Goal: Check status: Check status

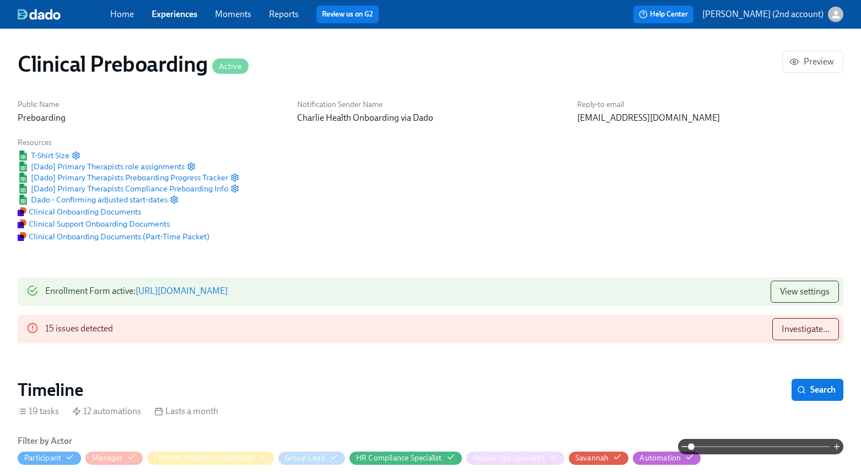
scroll to position [1152, 0]
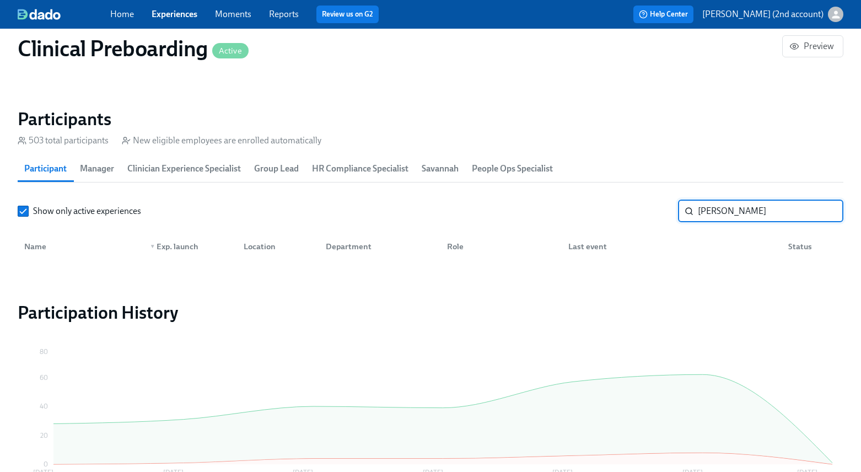
scroll to position [0, 13966]
drag, startPoint x: 716, startPoint y: 212, endPoint x: 680, endPoint y: 217, distance: 36.1
click at [680, 217] on div "[PERSON_NAME] ​" at bounding box center [760, 211] width 165 height 22
click at [709, 213] on input "Neverovitch" at bounding box center [770, 211] width 145 height 22
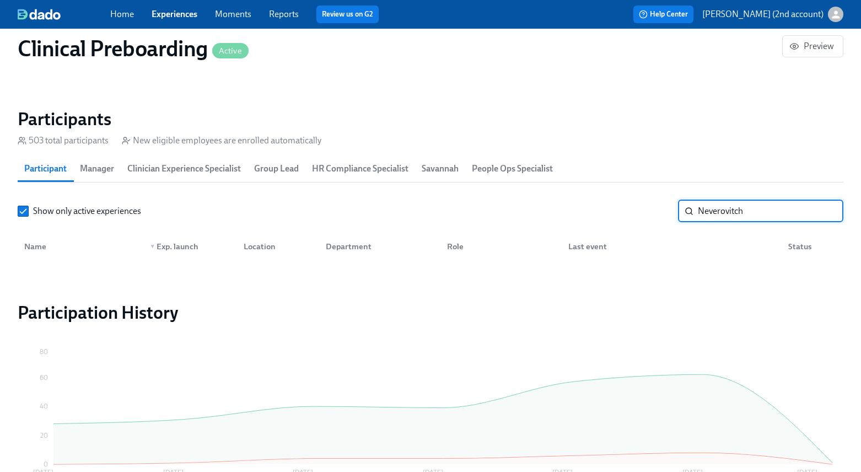
paste input "Olutoyosi"
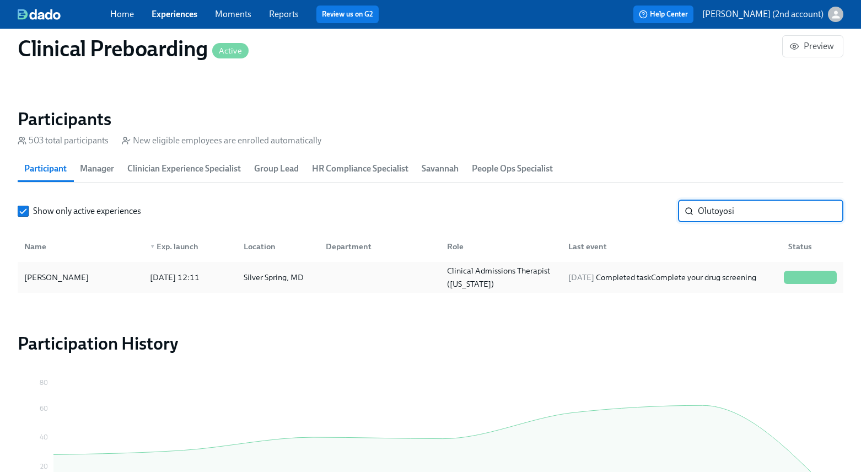
click at [802, 281] on div at bounding box center [801, 277] width 1 height 13
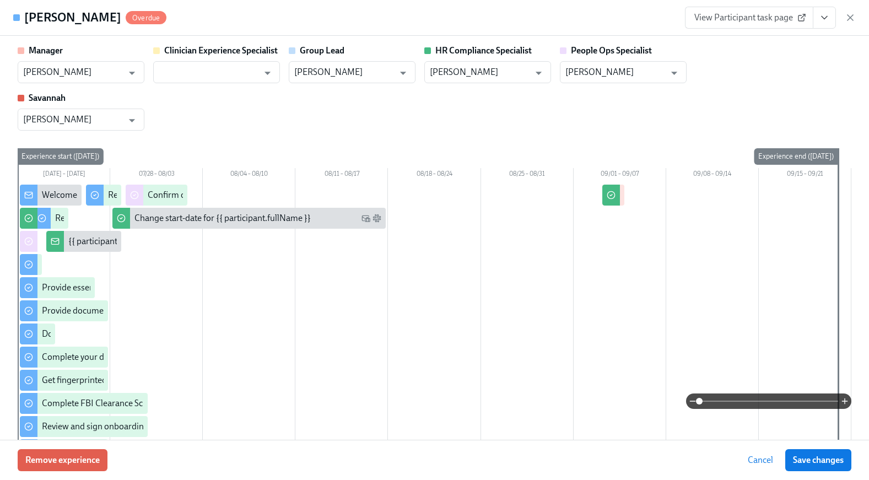
click at [824, 20] on icon "View task page" at bounding box center [824, 17] width 11 height 11
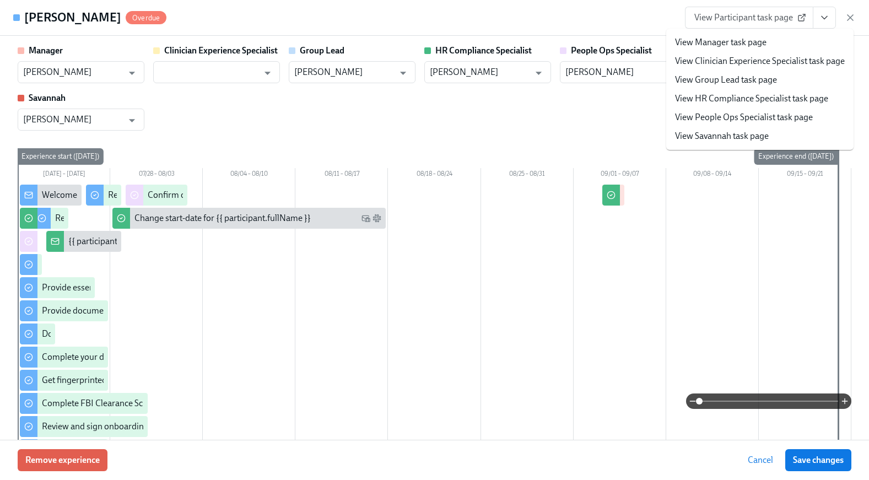
click at [745, 116] on link "View People Ops Specialist task page" at bounding box center [744, 117] width 138 height 12
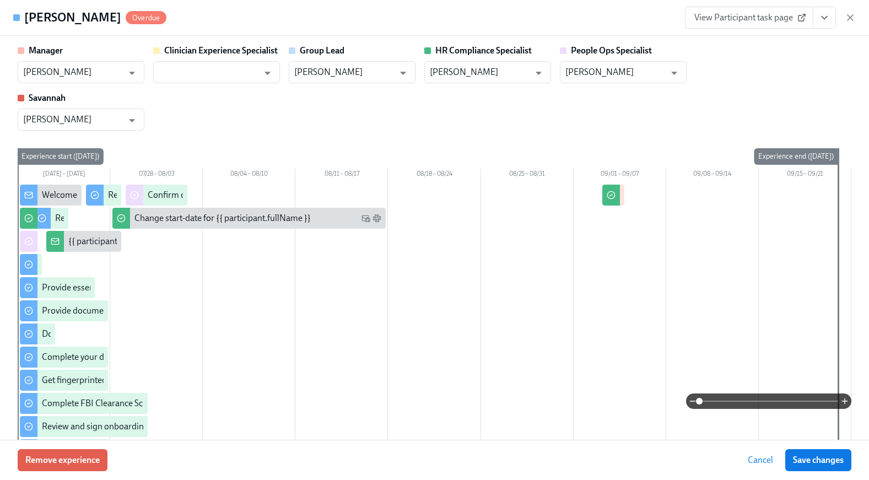
click at [844, 15] on div "View Participant task page" at bounding box center [770, 18] width 171 height 22
click at [849, 18] on icon "button" at bounding box center [850, 17] width 11 height 11
click at [851, 18] on div "Home Experiences Moments Reports Review us on G2 Help Center [PERSON_NAME] (2nd…" at bounding box center [430, 14] width 861 height 29
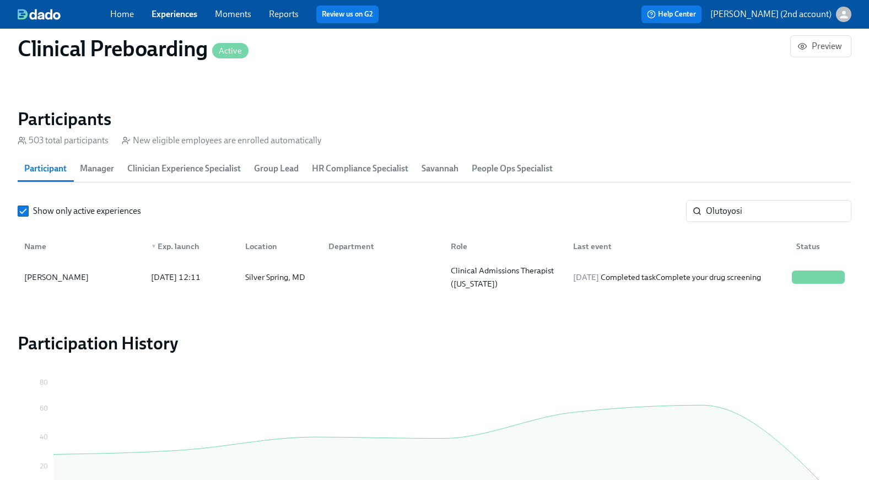
click at [854, 17] on div "Home Experiences Moments Reports Review us on G2 Help Center [PERSON_NAME] (2nd…" at bounding box center [434, 14] width 869 height 29
click at [755, 210] on input "Olutoyosi" at bounding box center [778, 211] width 145 height 22
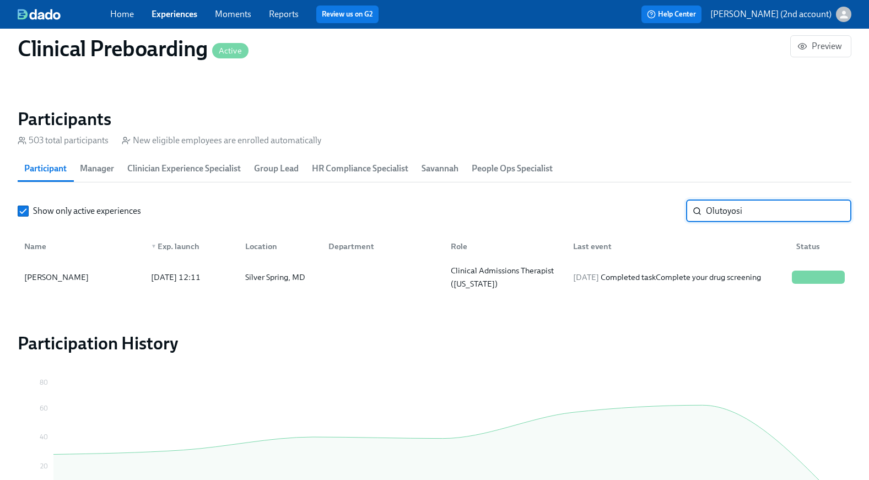
click at [743, 208] on input "Olutoyosi" at bounding box center [778, 211] width 145 height 22
paste input "[EMAIL_ADDRESS][PERSON_NAME][DOMAIN_NAME]"
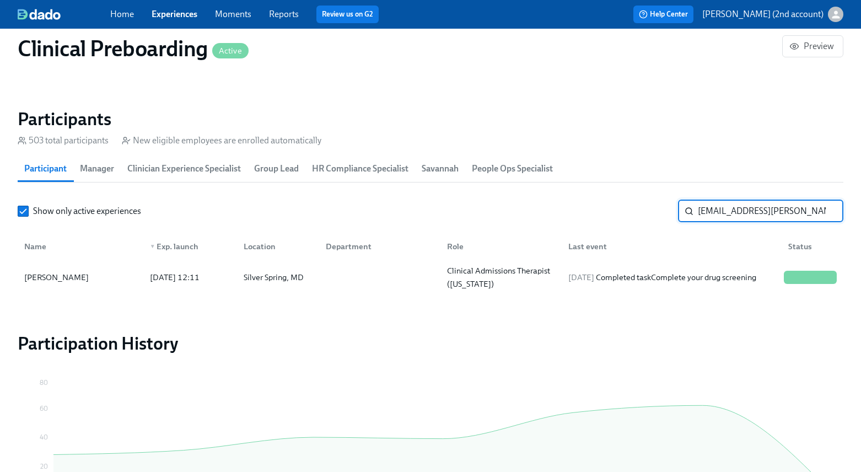
scroll to position [0, 13966]
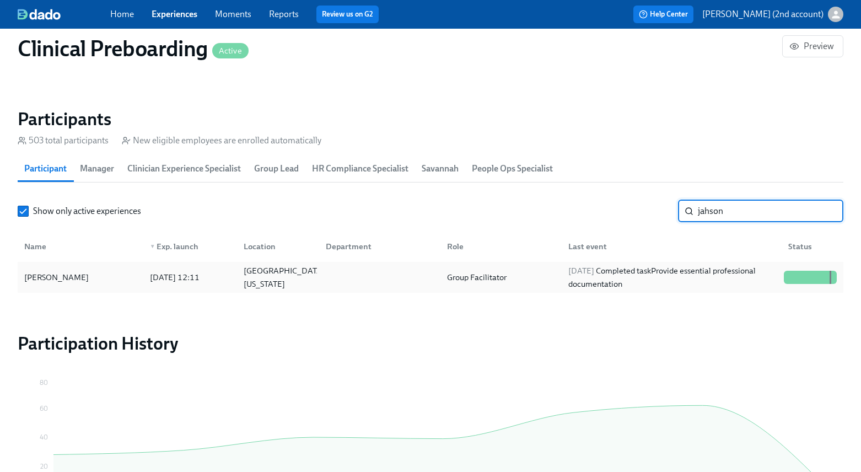
type input "jahson"
click at [692, 279] on div "[DATE] Completed task Provide essential professional documentation" at bounding box center [671, 277] width 215 height 26
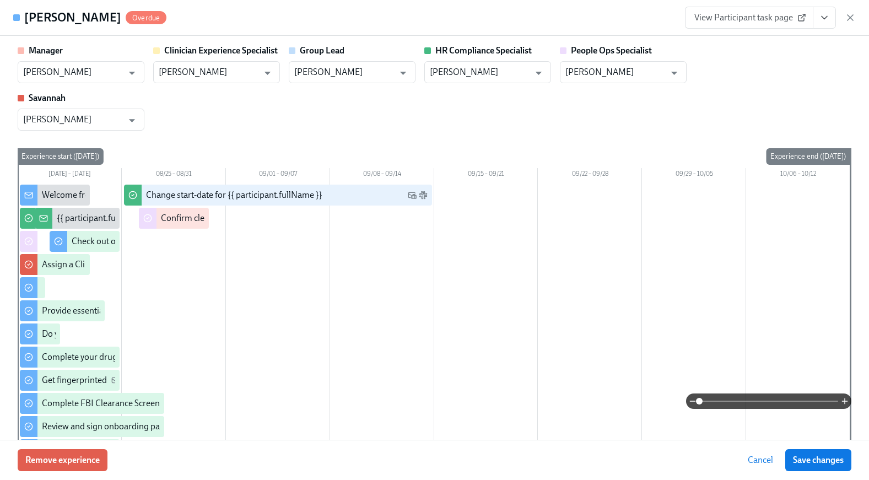
click at [823, 22] on icon "View task page" at bounding box center [824, 17] width 11 height 11
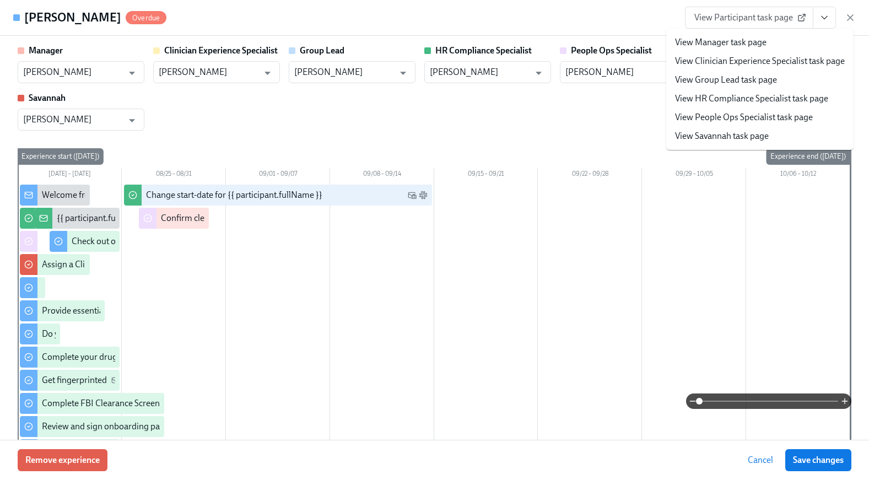
click at [758, 121] on link "View People Ops Specialist task page" at bounding box center [744, 117] width 138 height 12
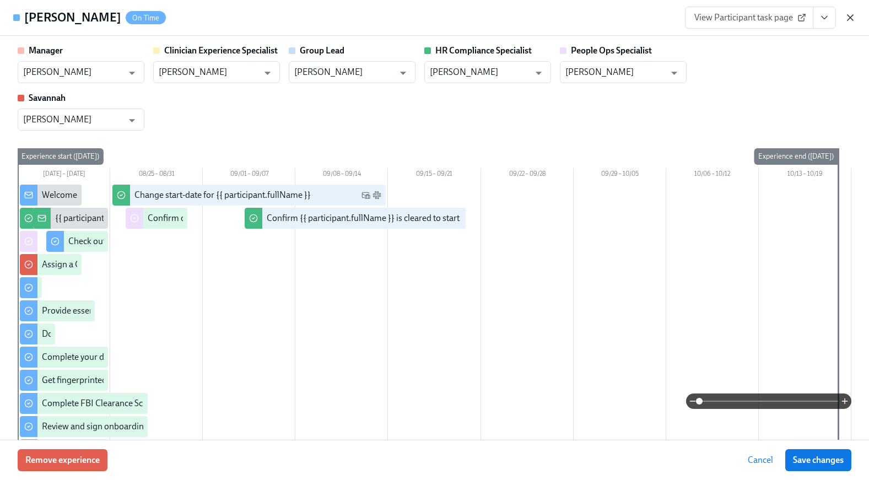
click at [854, 15] on icon "button" at bounding box center [850, 17] width 11 height 11
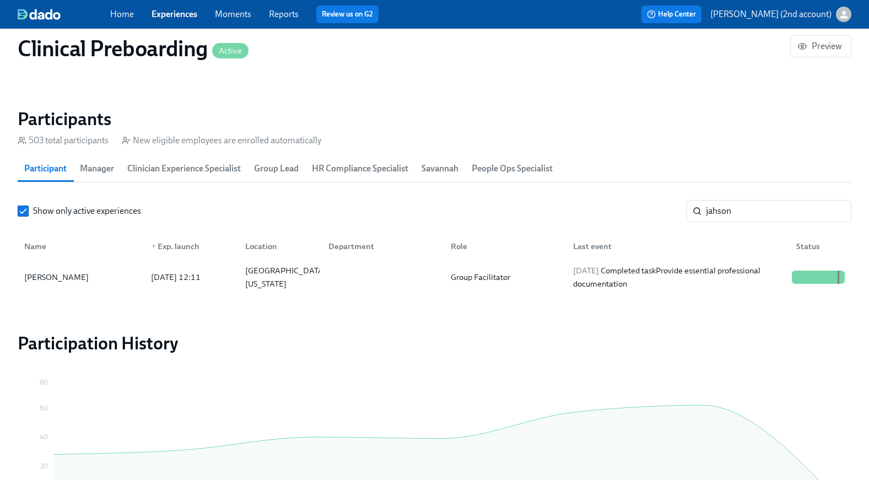
click at [854, 15] on div "Home Experiences Moments Reports Review us on G2 Help Center [PERSON_NAME] (2nd…" at bounding box center [434, 14] width 869 height 29
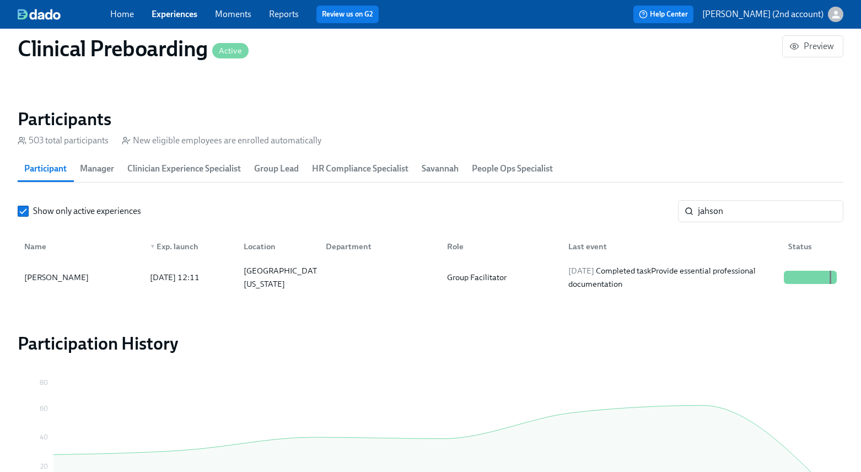
scroll to position [0, 13966]
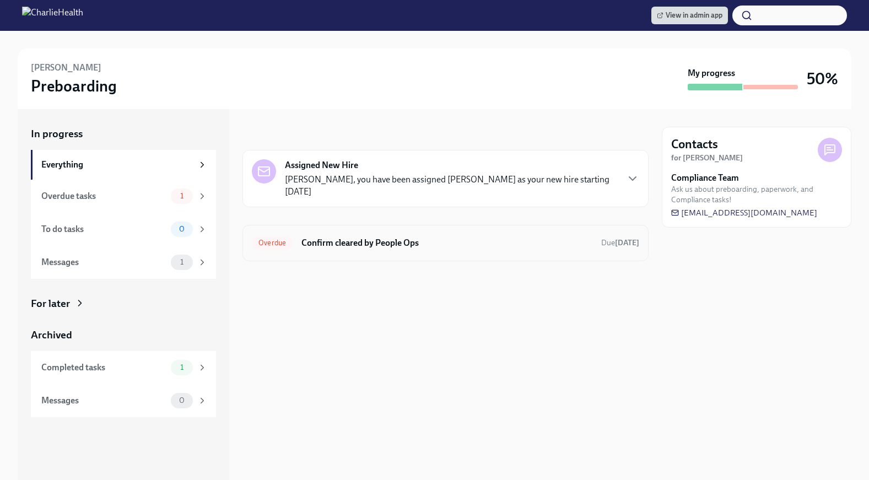
click at [517, 249] on h6 "Confirm cleared by People Ops" at bounding box center [446, 243] width 291 height 12
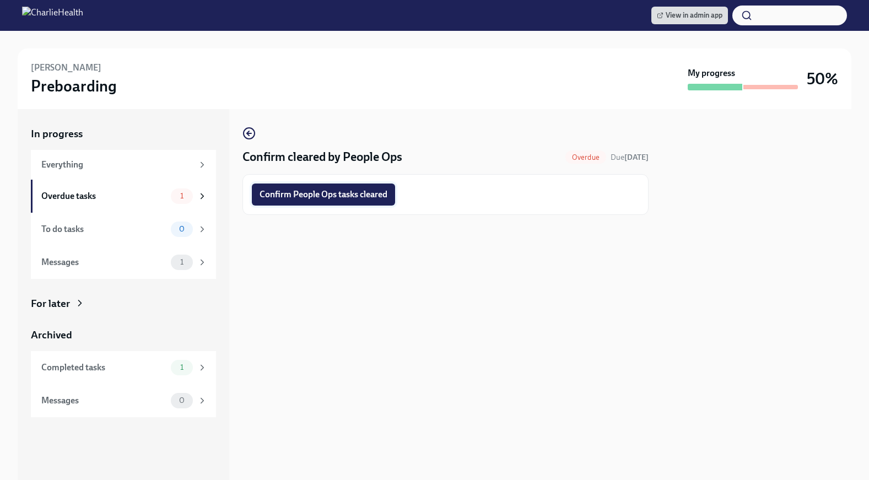
click at [364, 197] on span "Confirm People Ops tasks cleared" at bounding box center [324, 194] width 128 height 11
